Goal: Task Accomplishment & Management: Manage account settings

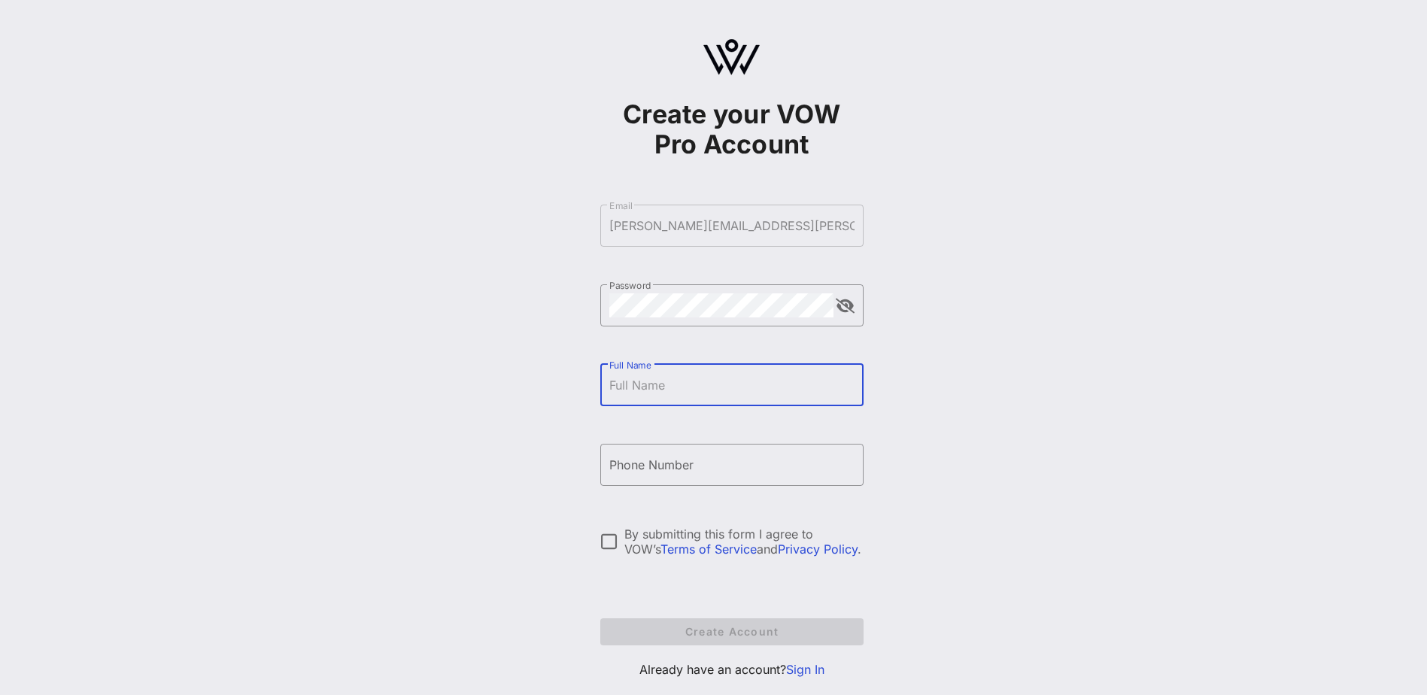
click at [748, 386] on input "Full Name" at bounding box center [732, 385] width 245 height 24
type input "[PERSON_NAME]"
click at [945, 484] on div "Create your VOW Pro Account ​ Email [PERSON_NAME][EMAIL_ADDRESS][PERSON_NAME][D…" at bounding box center [731, 365] width 1391 height 730
click at [723, 459] on input "Phone Number" at bounding box center [732, 465] width 245 height 24
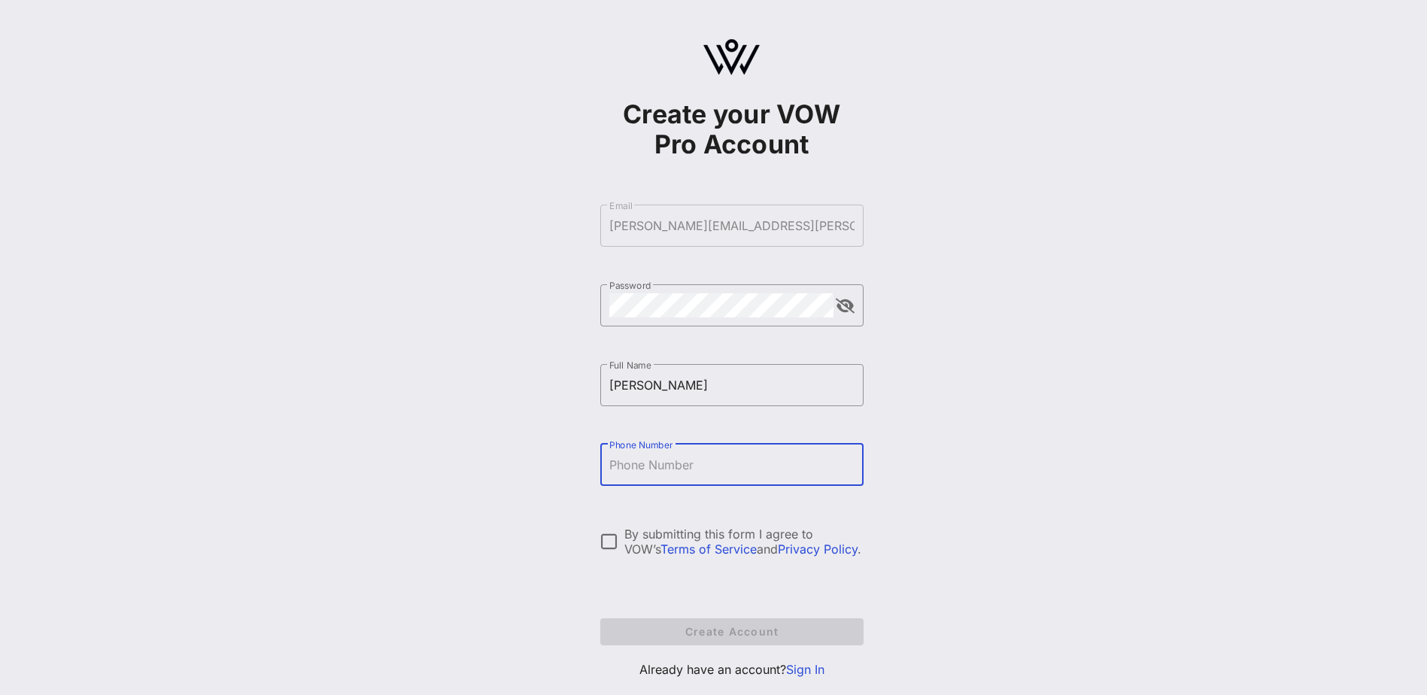
type input "[PHONE_NUMBER]"
click at [608, 484] on div at bounding box center [610, 542] width 26 height 26
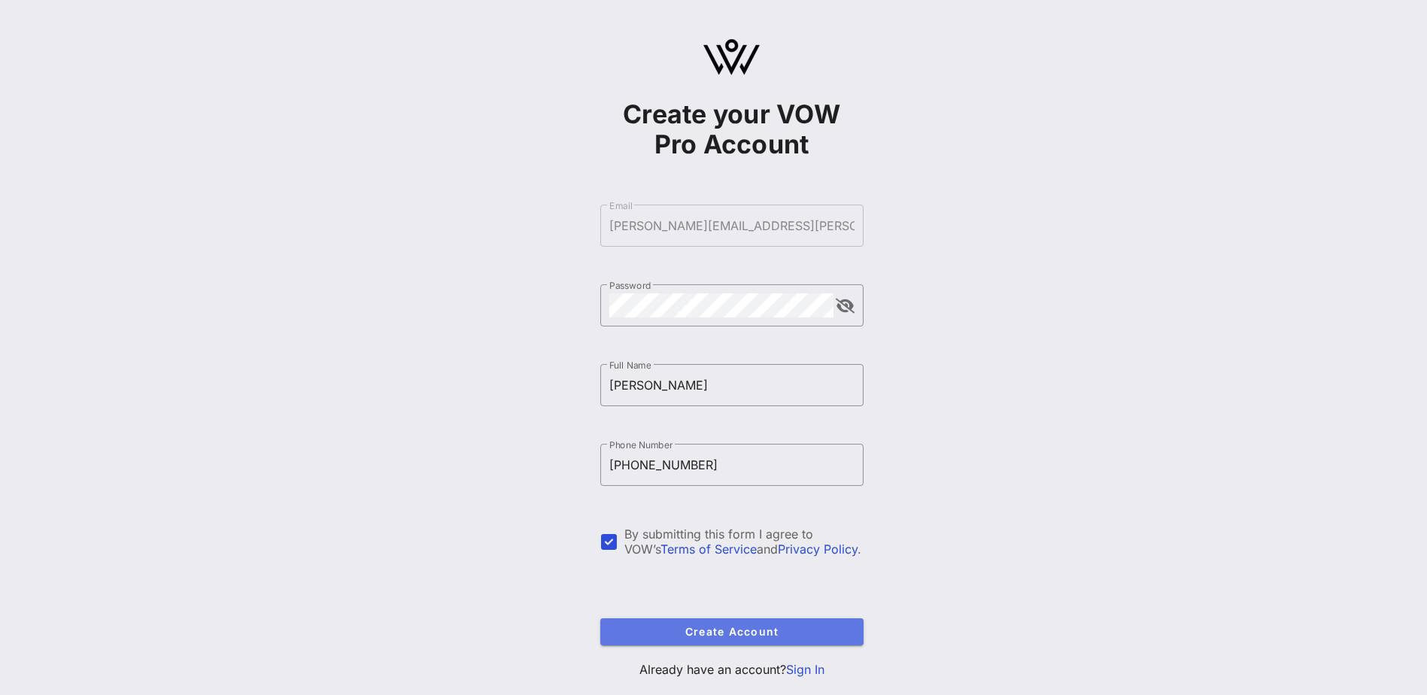
click at [723, 484] on span "Create Account" at bounding box center [732, 631] width 239 height 13
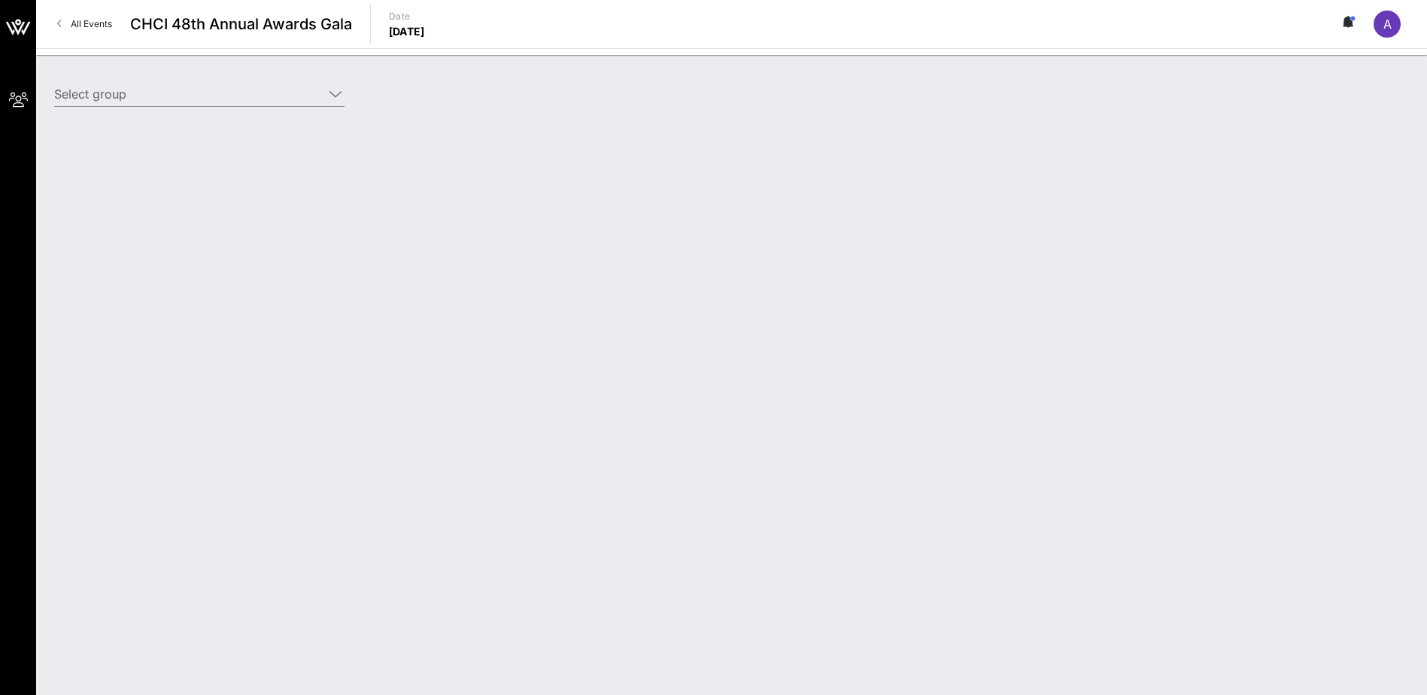
type input "Blue Cross Blue Shield Association (Blue Cross Blue Shield Association) [[PERSO…"
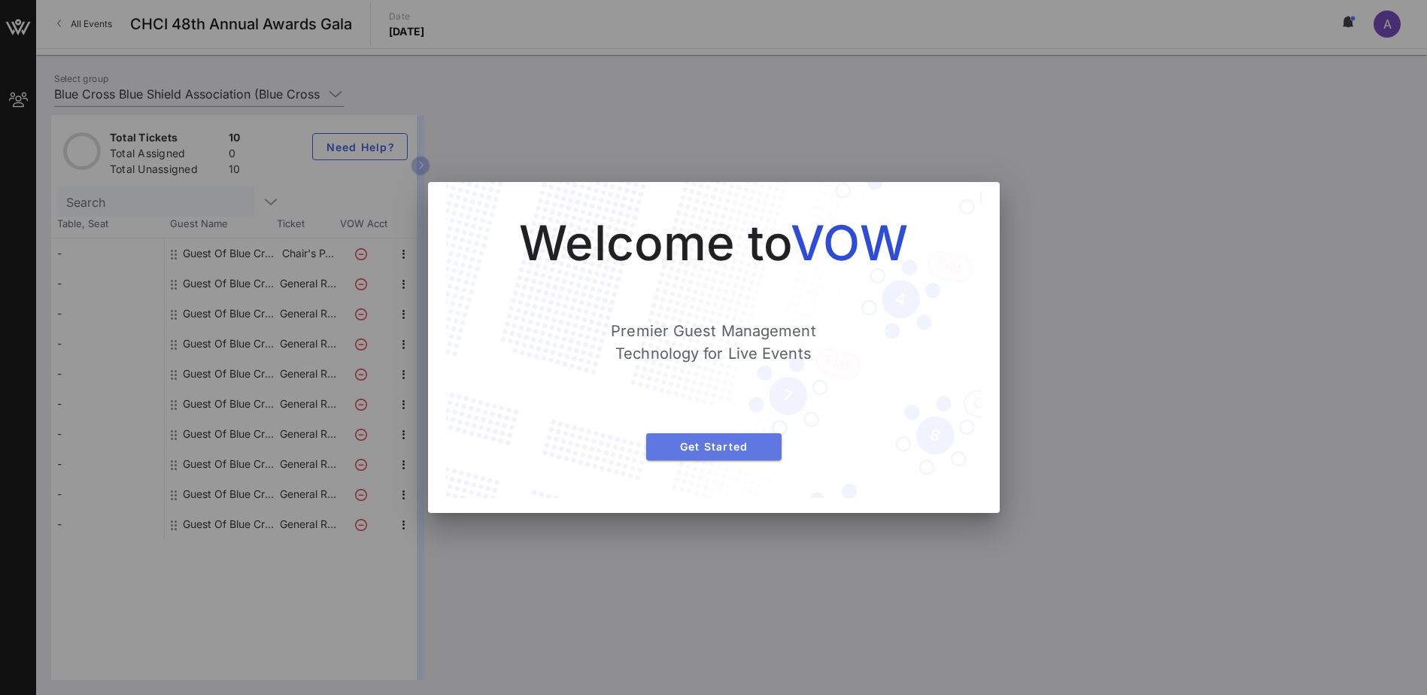
click at [704, 445] on span "Get Started" at bounding box center [713, 446] width 111 height 13
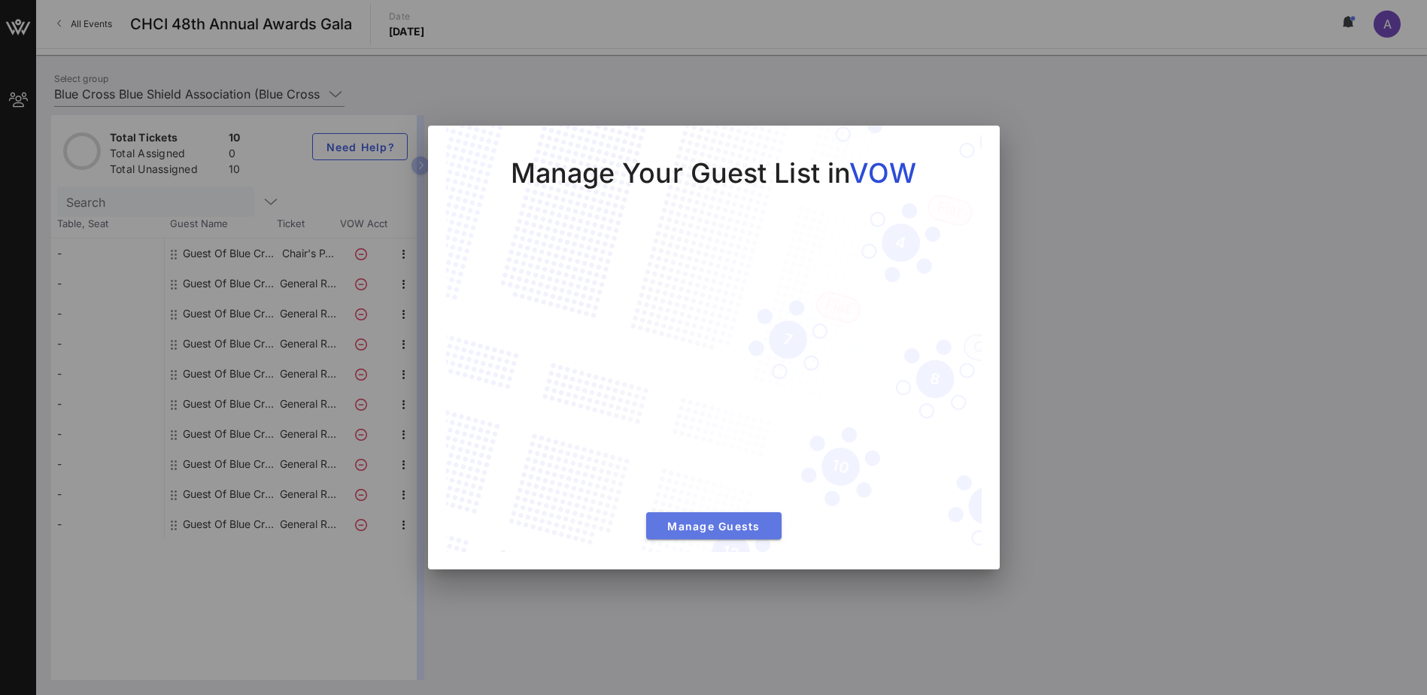
click at [759, 484] on span "Manage Guests" at bounding box center [713, 526] width 111 height 13
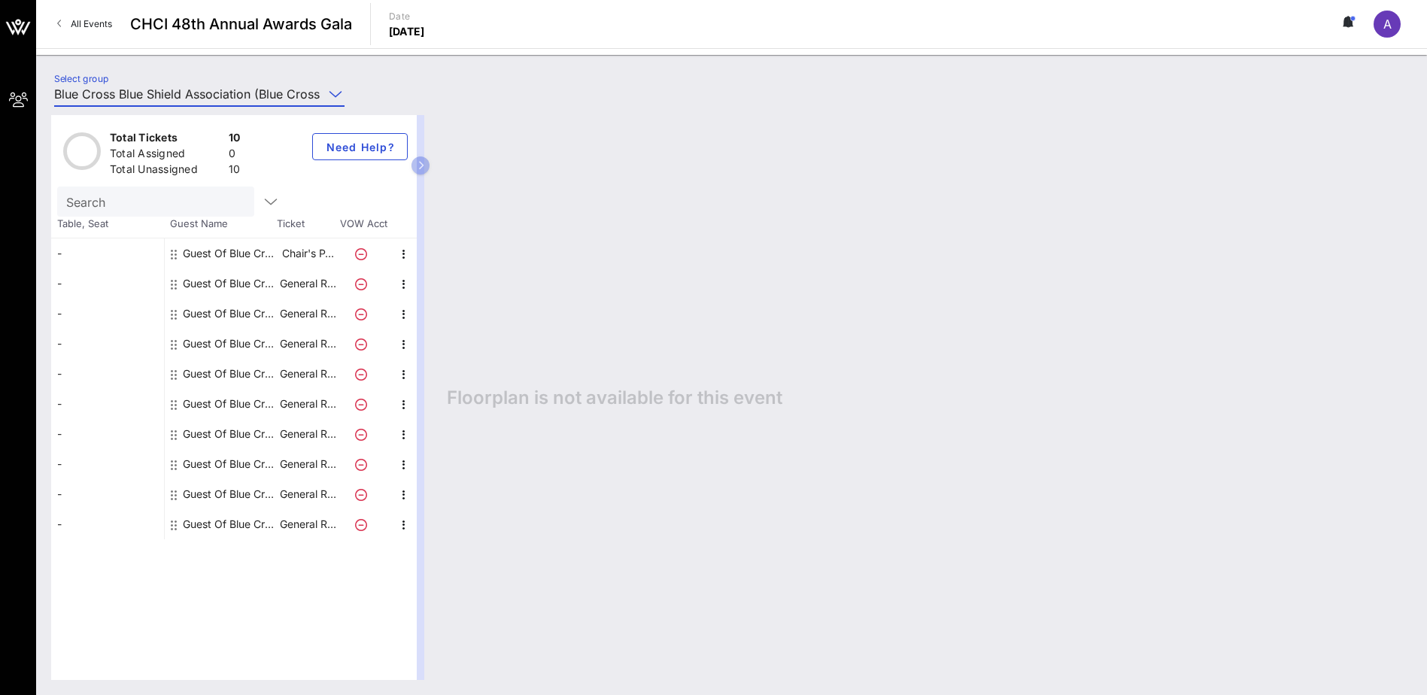
click at [197, 97] on input "Blue Cross Blue Shield Association (Blue Cross Blue Shield Association) [[PERSO…" at bounding box center [188, 94] width 269 height 24
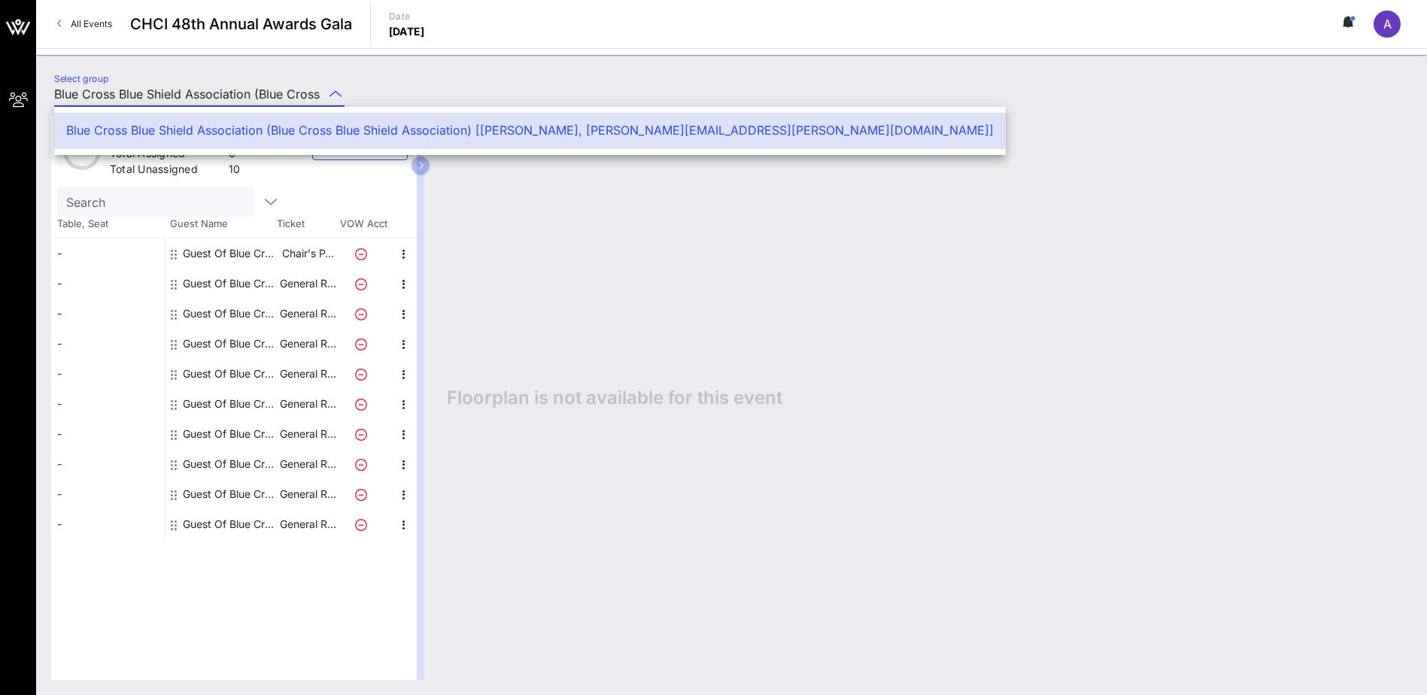
click at [334, 89] on icon at bounding box center [336, 94] width 14 height 18
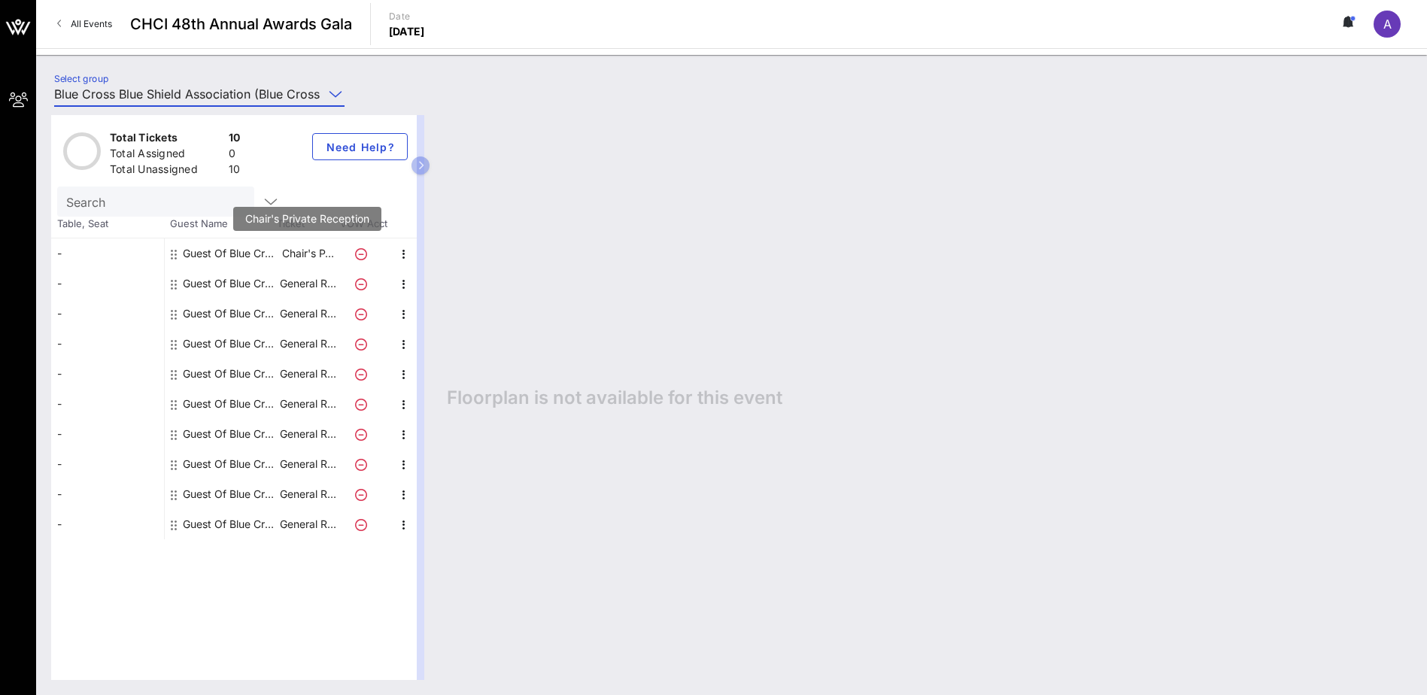
click at [318, 251] on p "Chair's P…" at bounding box center [308, 254] width 60 height 30
click at [419, 165] on icon "button" at bounding box center [421, 165] width 7 height 9
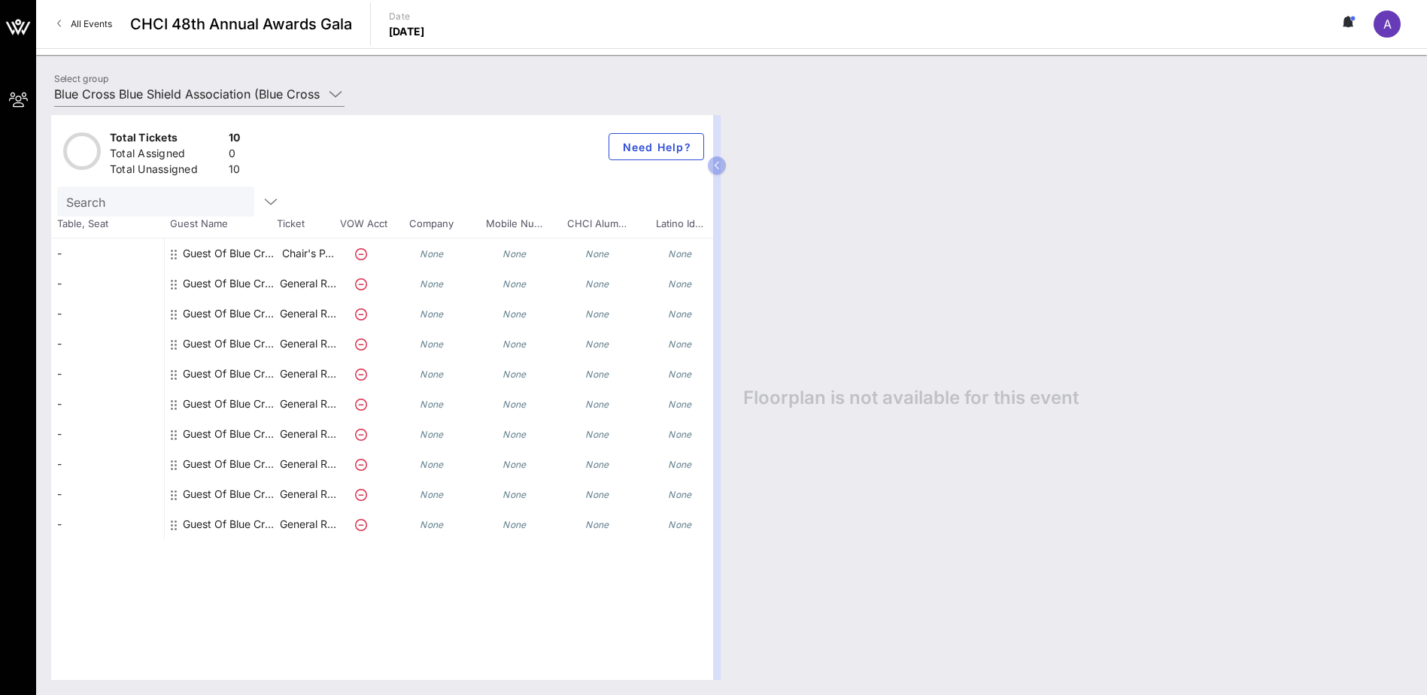
click at [144, 251] on div "-" at bounding box center [107, 254] width 113 height 30
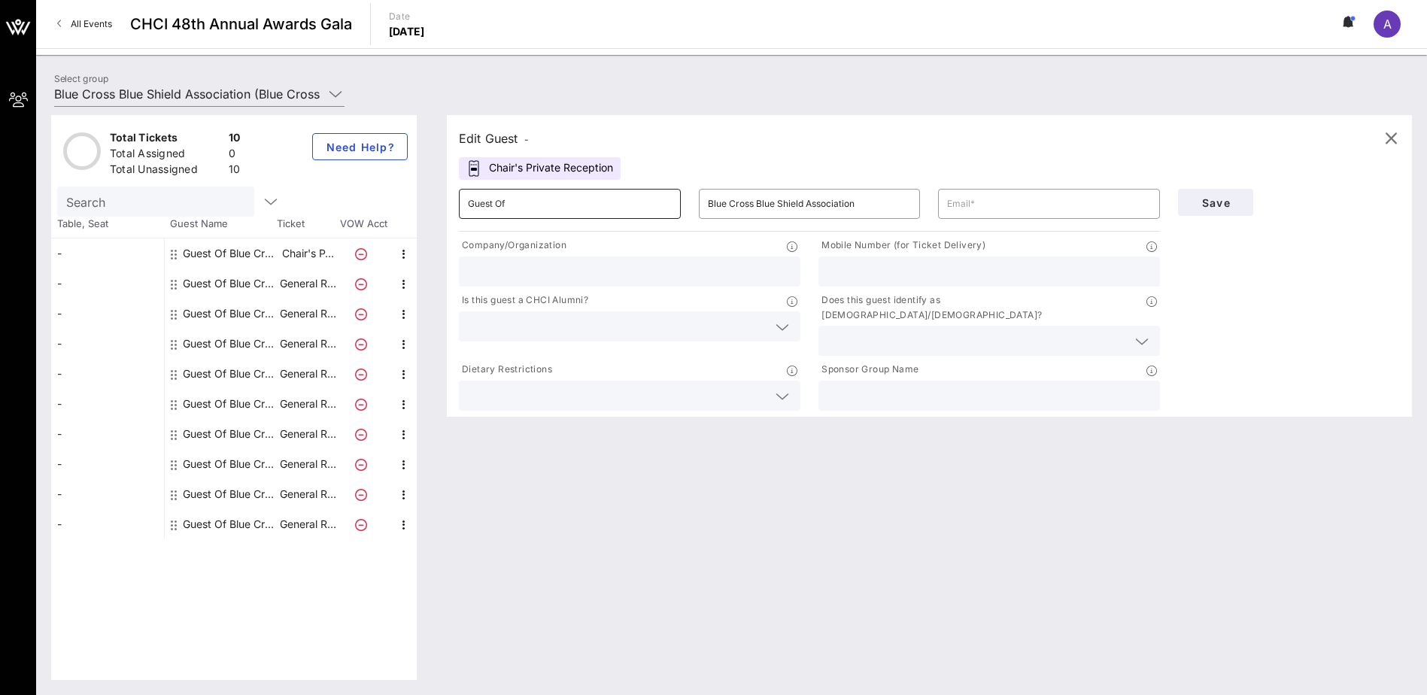
click at [568, 205] on input "Guest Of" at bounding box center [570, 204] width 204 height 24
click at [945, 196] on input "text" at bounding box center [1049, 204] width 204 height 24
click at [945, 193] on input "ibueno" at bounding box center [1049, 204] width 204 height 24
type input "[EMAIL_ADDRESS][DOMAIN_NAME]"
click at [945, 278] on input "text" at bounding box center [990, 272] width 324 height 20
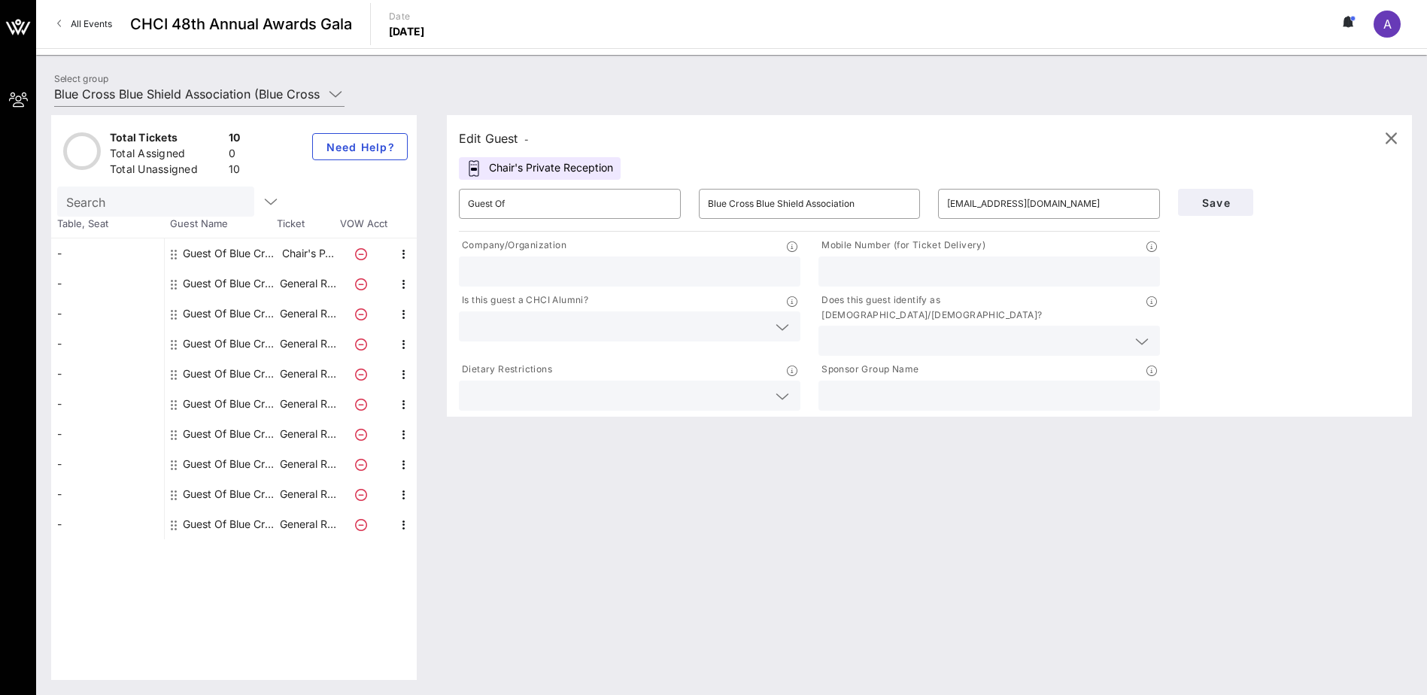
click at [740, 484] on div "Edit Guest - Chair's Private Reception ​ Guest Of ​ Blue Cross Blue Shield Asso…" at bounding box center [922, 397] width 981 height 565
click at [945, 208] on span "Save" at bounding box center [1215, 202] width 51 height 13
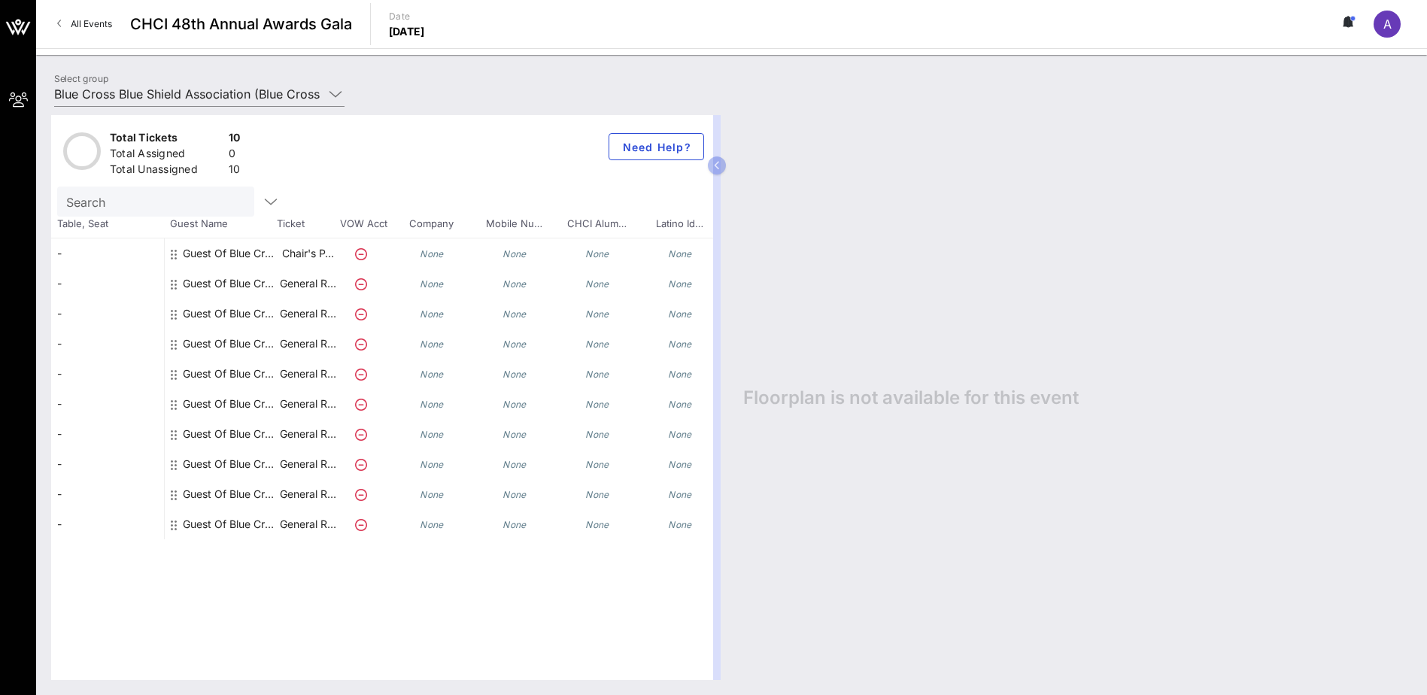
click at [264, 247] on div "Guest Of Blue Cross Blue Shield Association" at bounding box center [230, 254] width 95 height 30
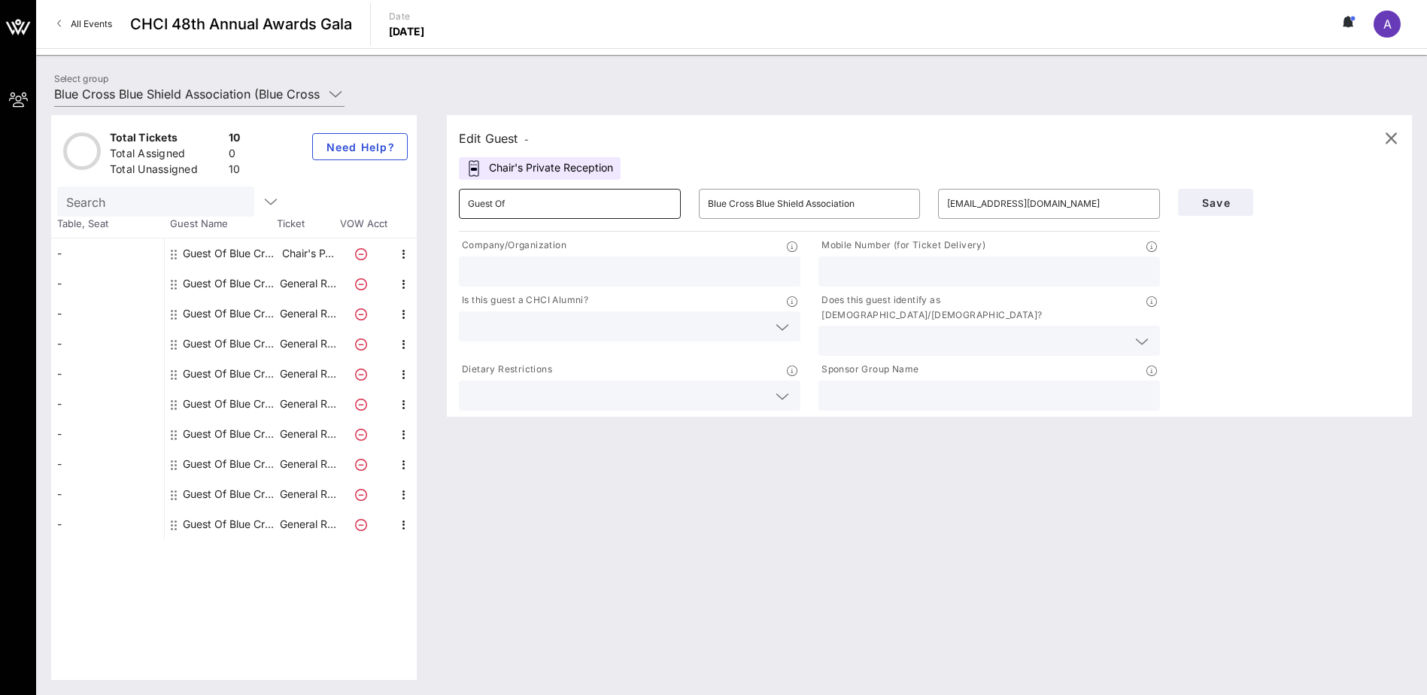
click at [552, 214] on input "Guest Of" at bounding box center [570, 204] width 204 height 24
click at [945, 211] on input "[EMAIL_ADDRESS][DOMAIN_NAME]" at bounding box center [1049, 204] width 204 height 24
click at [945, 208] on input "[EMAIL_ADDRESS][DOMAIN_NAME]" at bounding box center [1049, 204] width 204 height 24
drag, startPoint x: 1075, startPoint y: 208, endPoint x: 856, endPoint y: 150, distance: 225.8
click at [856, 150] on div "Edit Guest - Chair's Private Reception ​ Guest Of ​ Blue Cross Blue Shield Asso…" at bounding box center [929, 266] width 965 height 302
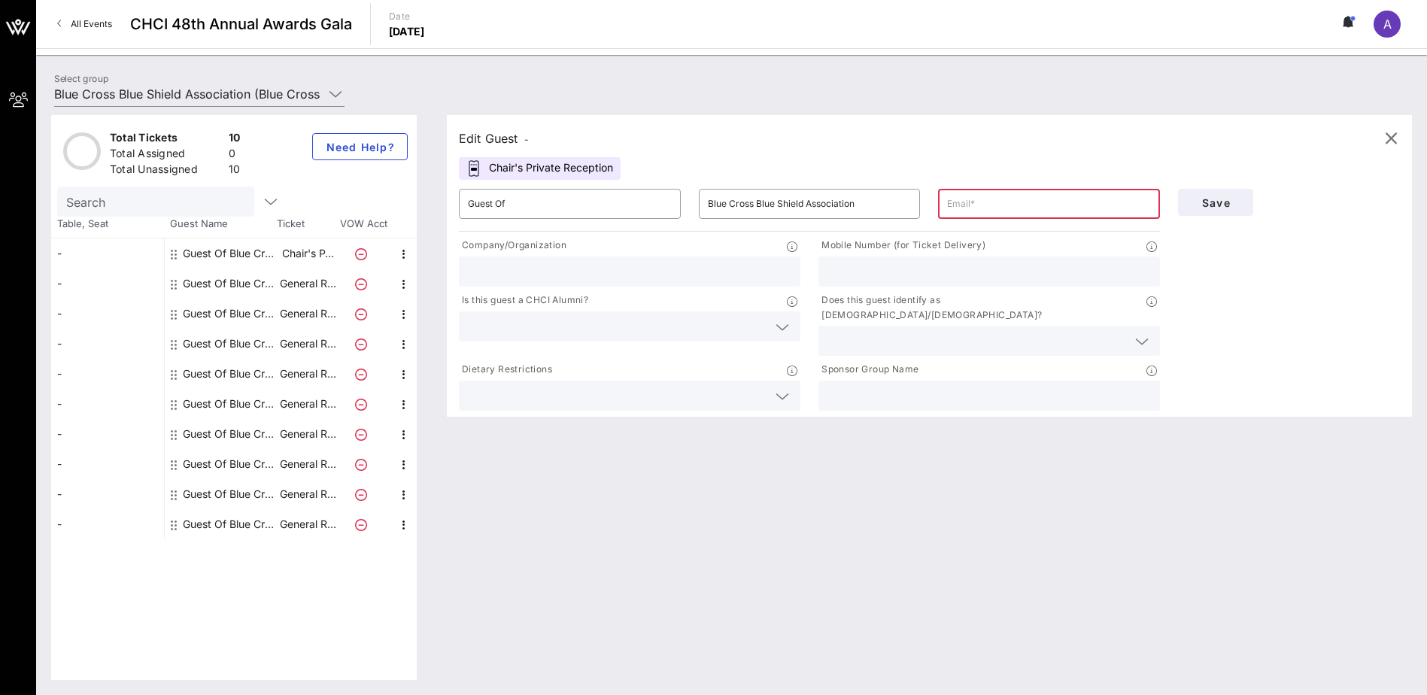
drag, startPoint x: 978, startPoint y: 207, endPoint x: 963, endPoint y: 208, distance: 15.1
click at [945, 208] on input "text" at bounding box center [1049, 204] width 204 height 24
type input "u"
type input "[EMAIL_ADDRESS][DOMAIN_NAME]"
click at [776, 381] on div at bounding box center [630, 396] width 324 height 30
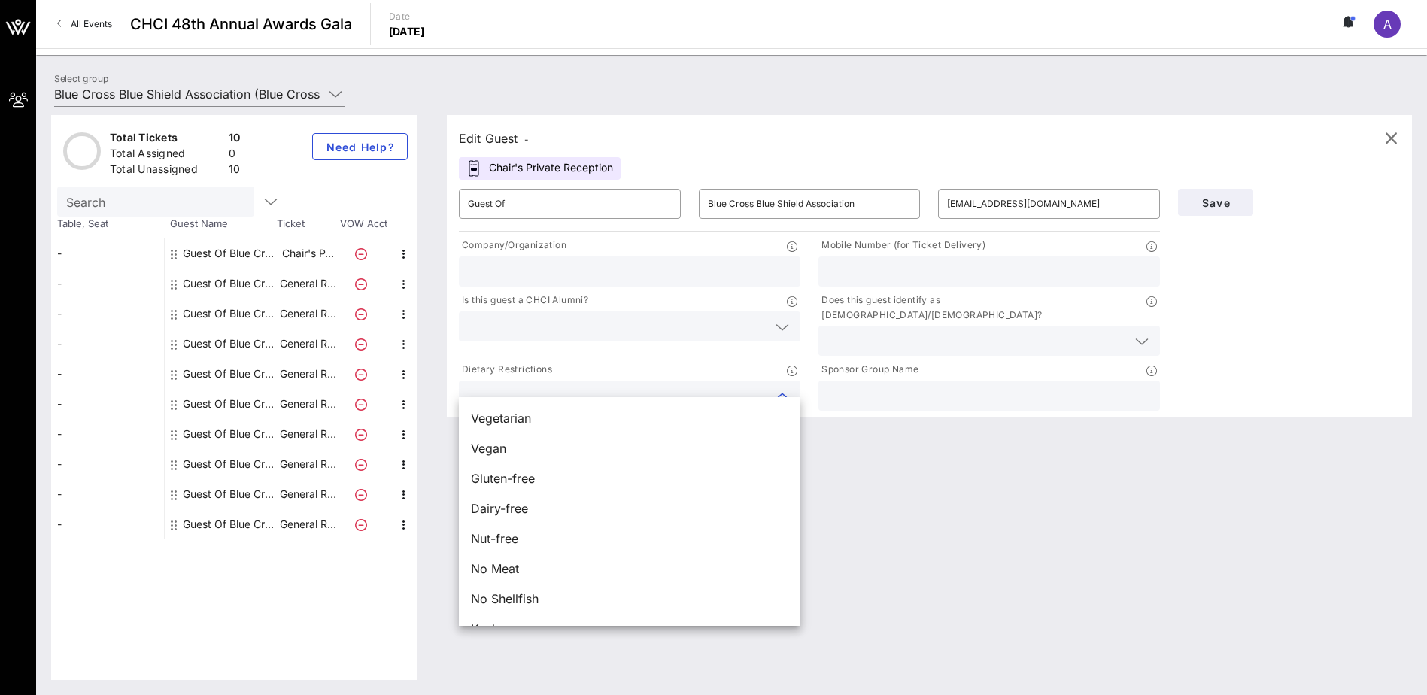
click at [876, 386] on input "text" at bounding box center [990, 396] width 324 height 20
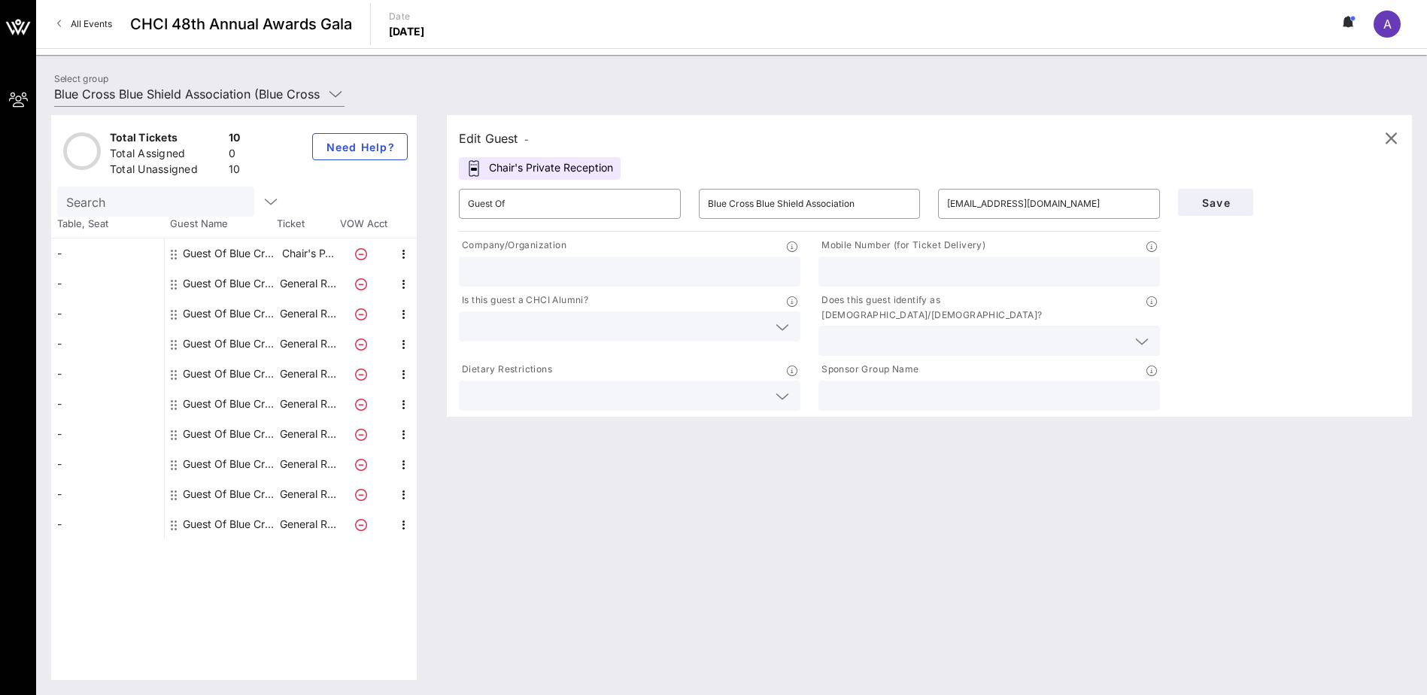
click at [230, 253] on div "Guest Of Blue Cross Blue Shield Association" at bounding box center [230, 254] width 95 height 30
drag, startPoint x: 526, startPoint y: 202, endPoint x: 446, endPoint y: 177, distance: 83.5
click at [446, 177] on div "Edit Guest - Chair's Private Reception ​ Guest Of ​ Blue Cross Blue Shield Asso…" at bounding box center [922, 397] width 981 height 565
type input "[PERSON_NAME]"
click at [945, 196] on span "Save" at bounding box center [1215, 202] width 51 height 13
